Goal: Register for event/course

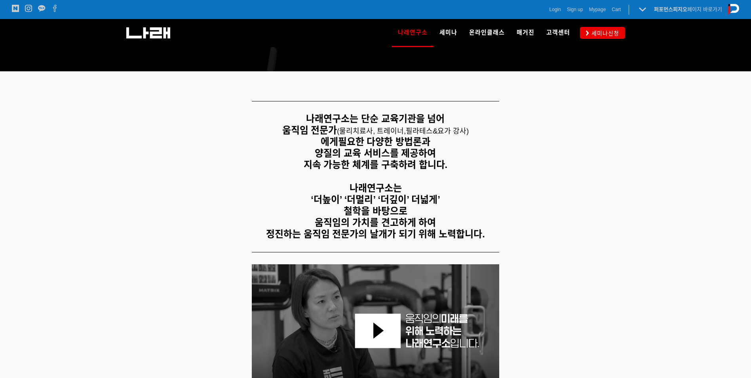
scroll to position [132, 0]
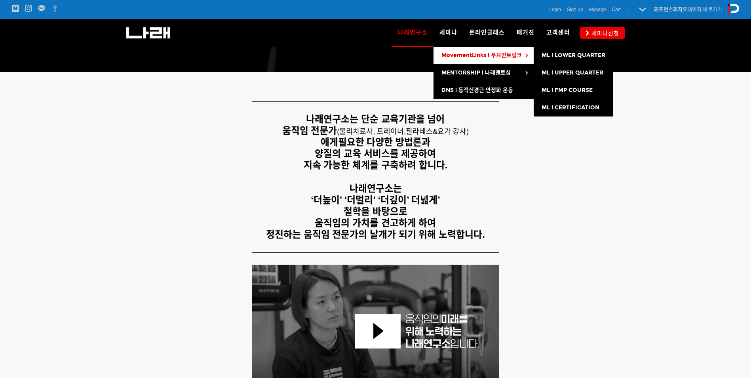
click at [460, 57] on span "MovementLinks l 무브먼트링크" at bounding box center [482, 55] width 80 height 7
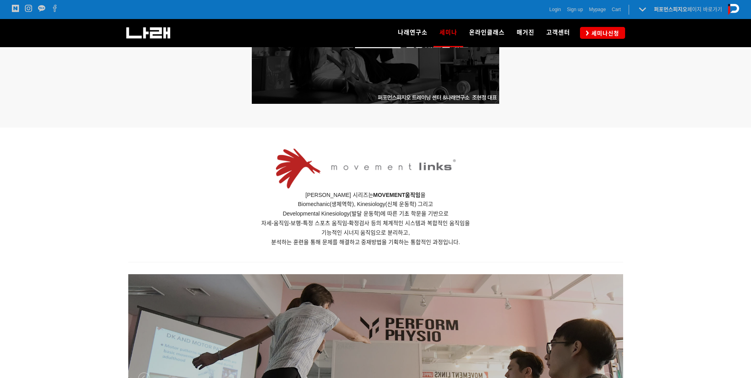
scroll to position [264, 0]
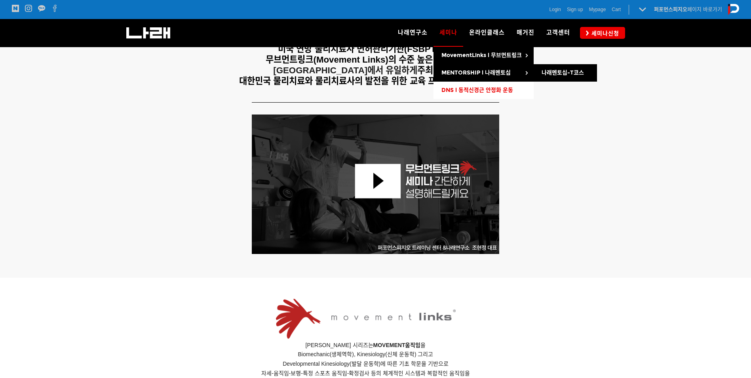
click at [448, 82] on link "DNS l 동적신경근 안정화 운동" at bounding box center [484, 90] width 100 height 17
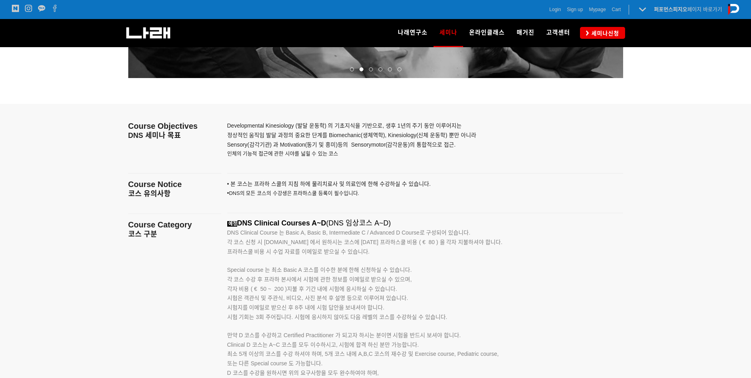
scroll to position [1215, 0]
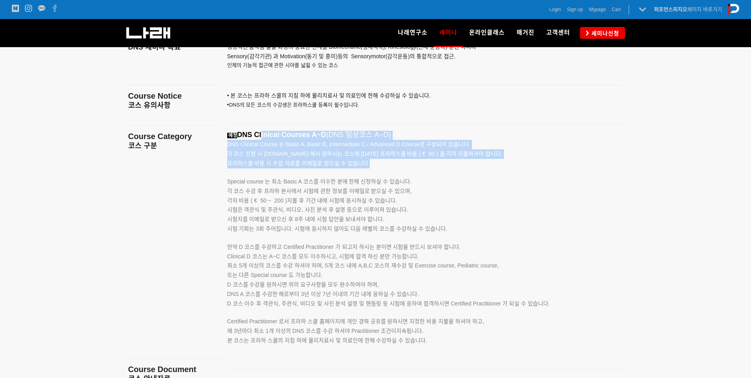
drag, startPoint x: 269, startPoint y: 135, endPoint x: 326, endPoint y: 176, distance: 70.8
click at [326, 175] on div "예정 DNS Clinical Courses A~D (DNS 임상코스 A~D) DNS Clinical Course 는 Basic A, Basic…" at bounding box center [415, 247] width 376 height 232
click at [326, 176] on p "Special course 는 최소 Basic A 코스를 이수한 분에 한해 신청하실 수 있습니다." at bounding box center [415, 177] width 376 height 18
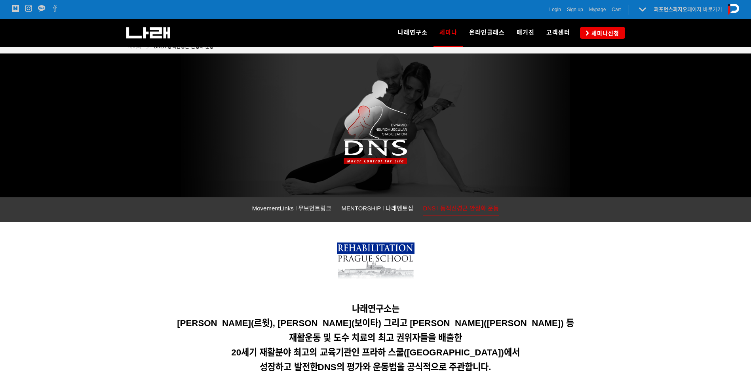
scroll to position [0, 0]
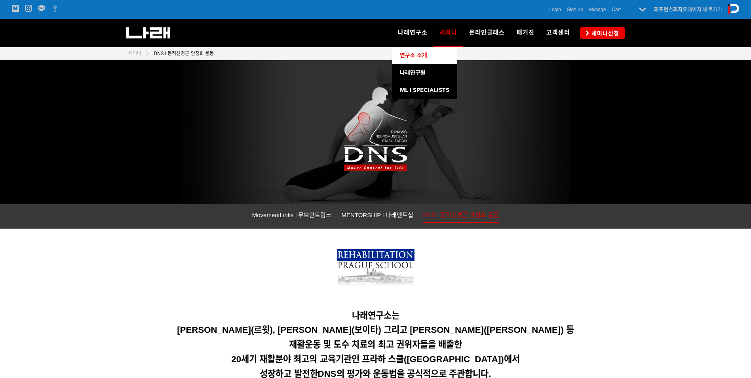
click at [415, 56] on span "연구소 소개" at bounding box center [413, 55] width 27 height 7
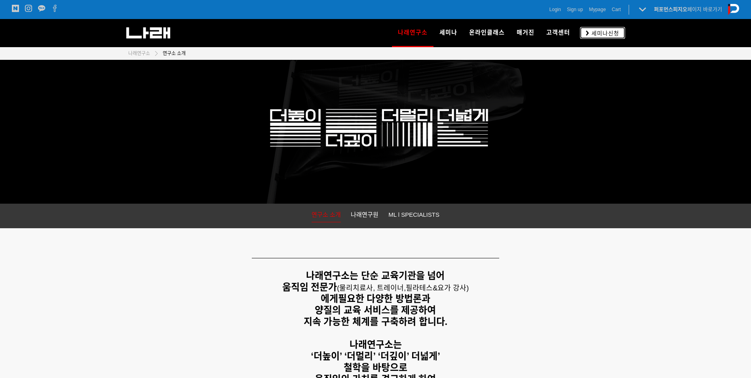
click at [588, 34] on icon at bounding box center [587, 32] width 3 height 5
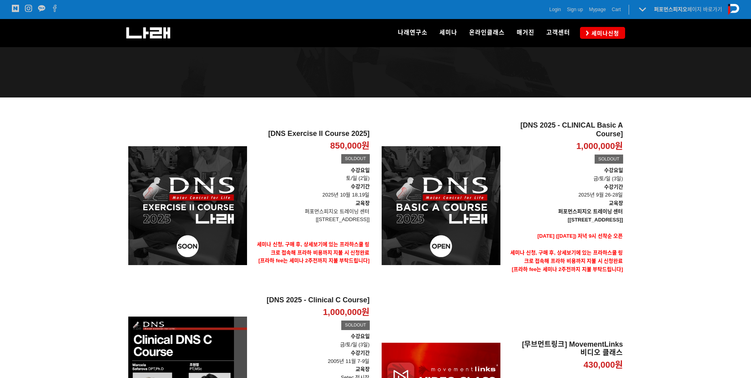
scroll to position [52, 0]
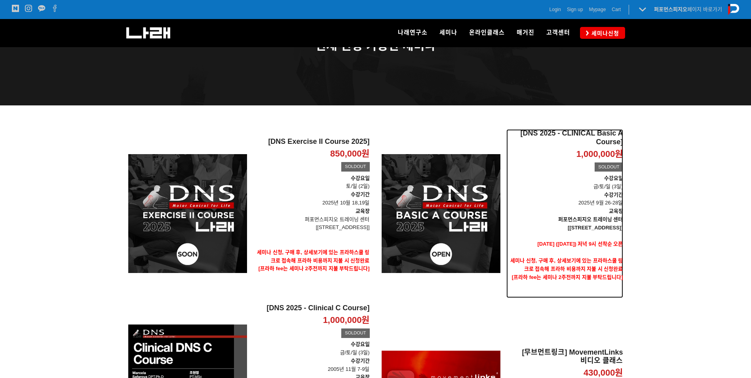
click at [606, 215] on p "교육장" at bounding box center [565, 211] width 117 height 8
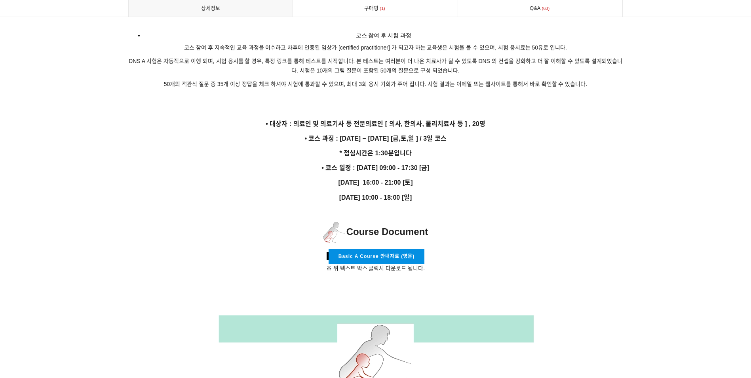
scroll to position [1386, 0]
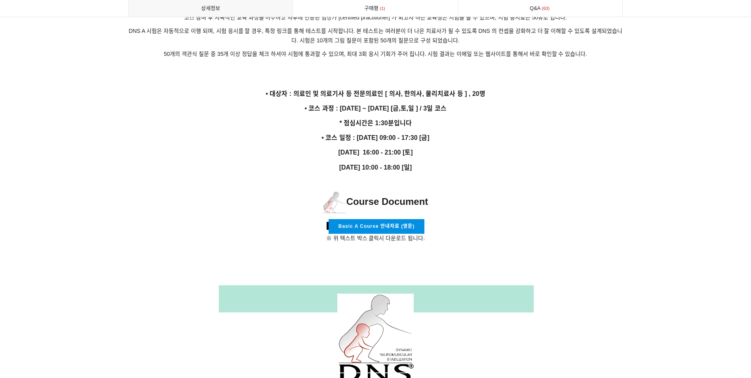
click at [532, 177] on p at bounding box center [375, 181] width 495 height 9
